Goal: Find specific page/section: Find specific page/section

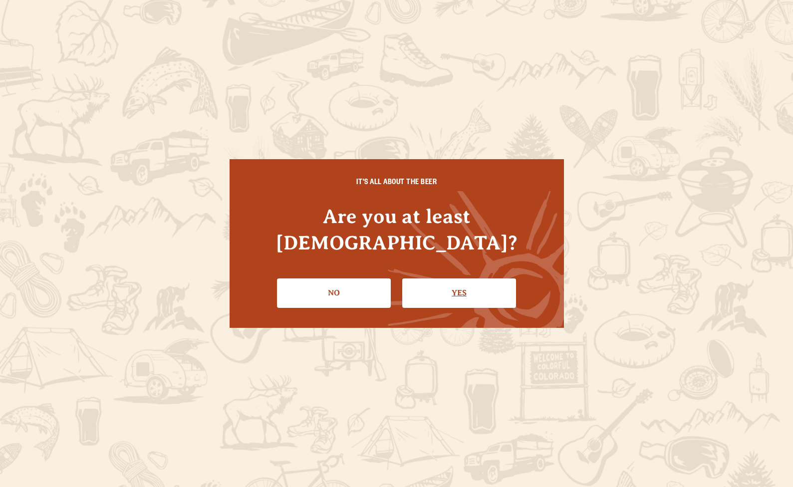
click at [452, 278] on link "Yes" at bounding box center [459, 292] width 114 height 29
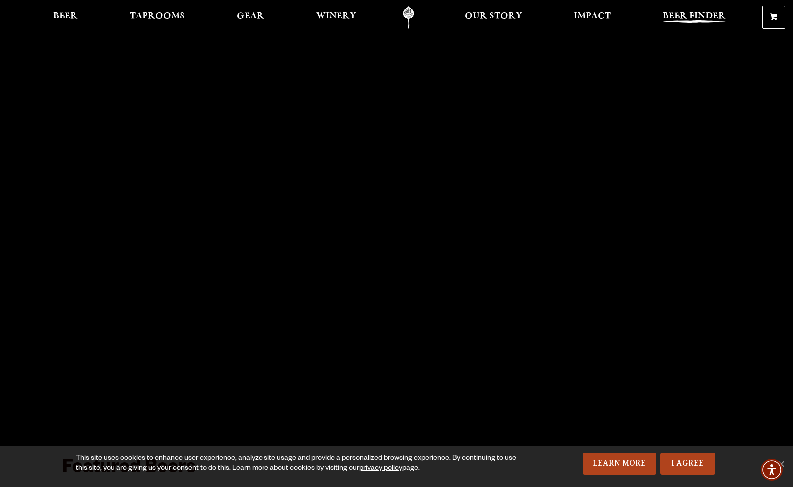
click at [671, 18] on span "Beer Finder" at bounding box center [694, 16] width 63 height 8
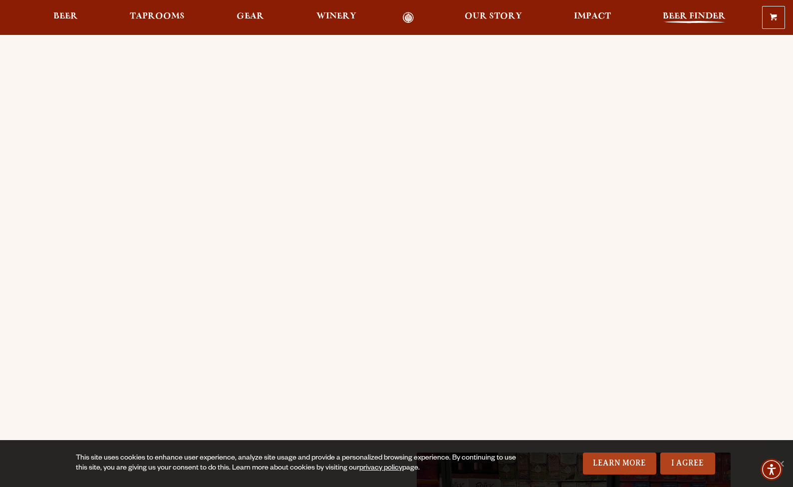
scroll to position [27, 0]
